Goal: Task Accomplishment & Management: Complete application form

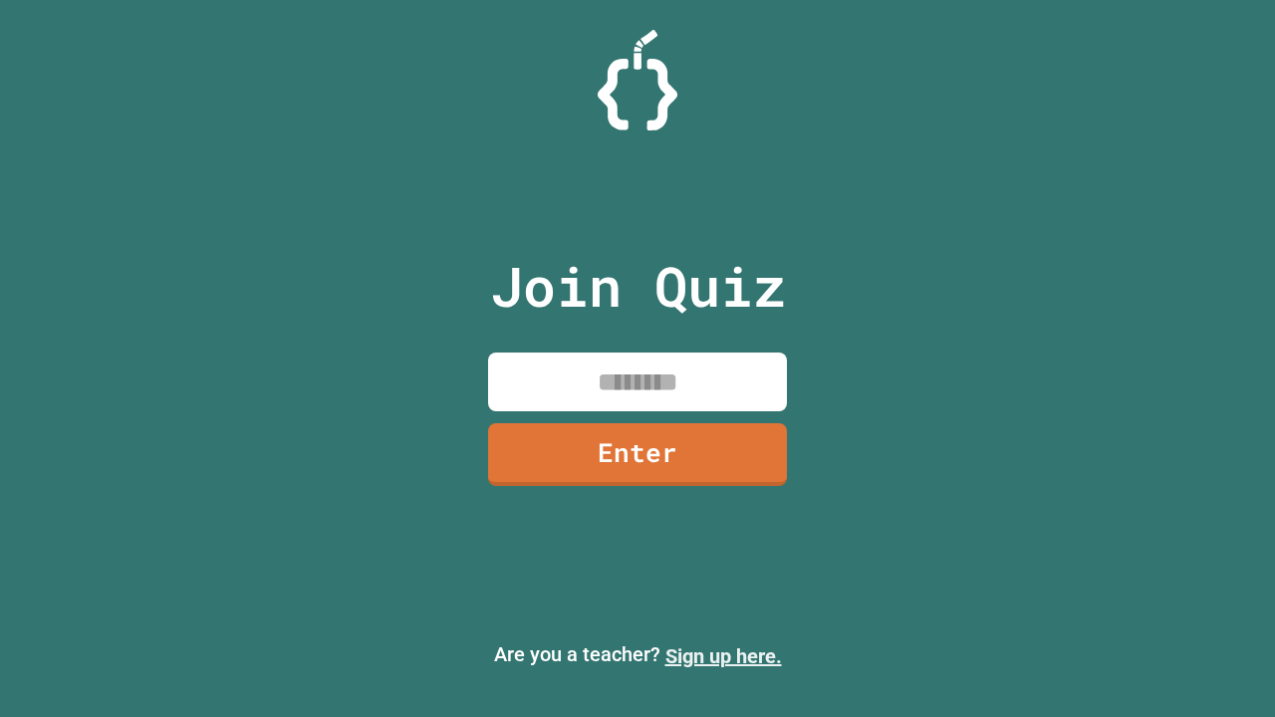
click at [723, 656] on link "Sign up here." at bounding box center [723, 657] width 117 height 24
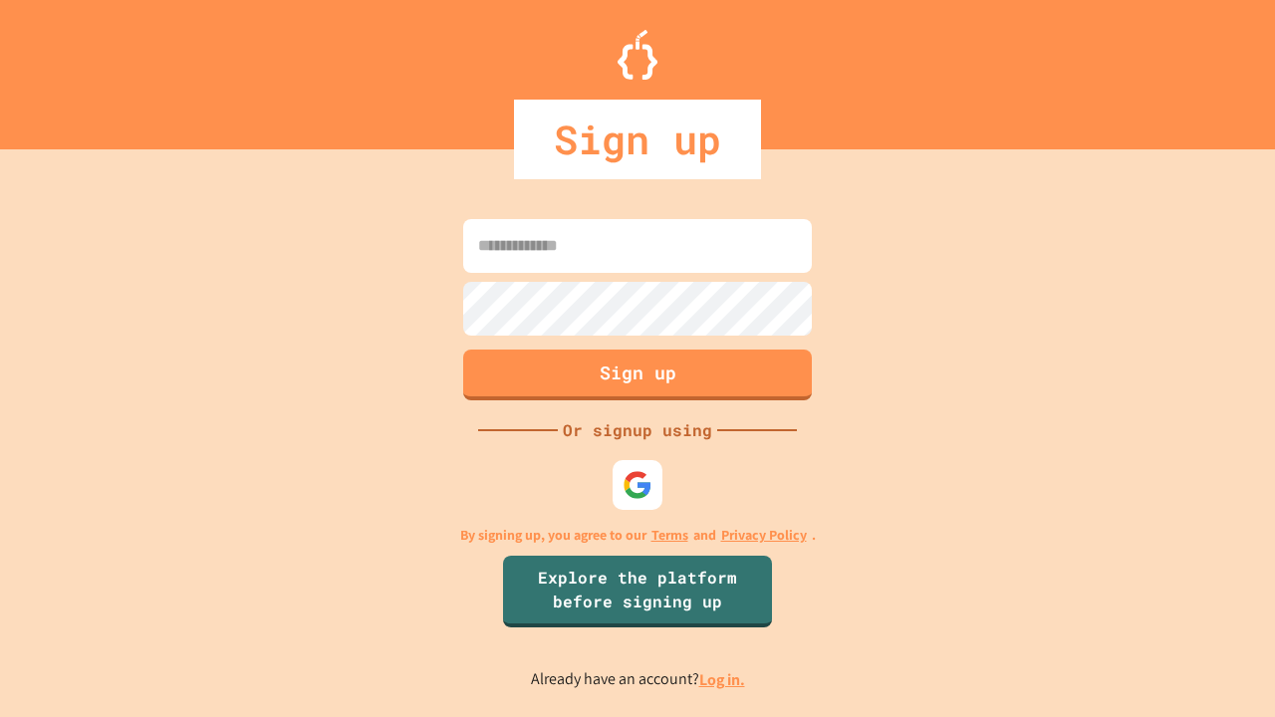
click at [723, 679] on link "Log in." at bounding box center [722, 679] width 46 height 21
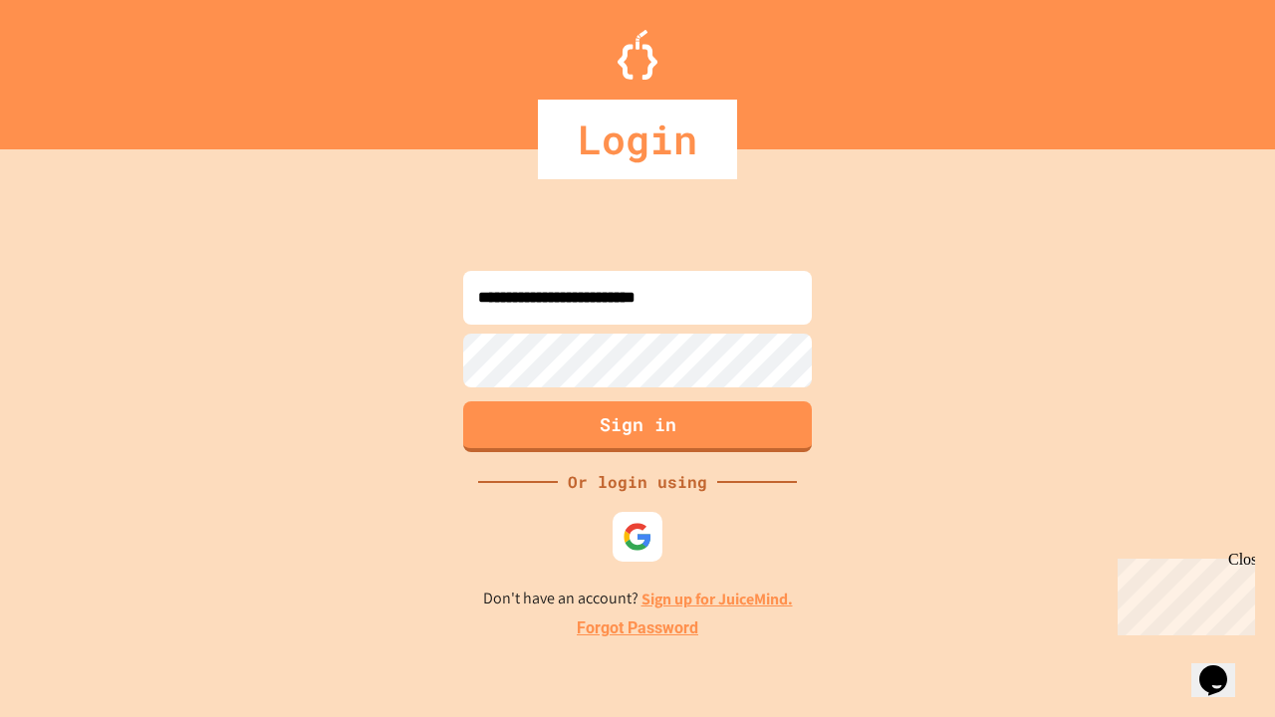
type input "**********"
